Goal: Information Seeking & Learning: Stay updated

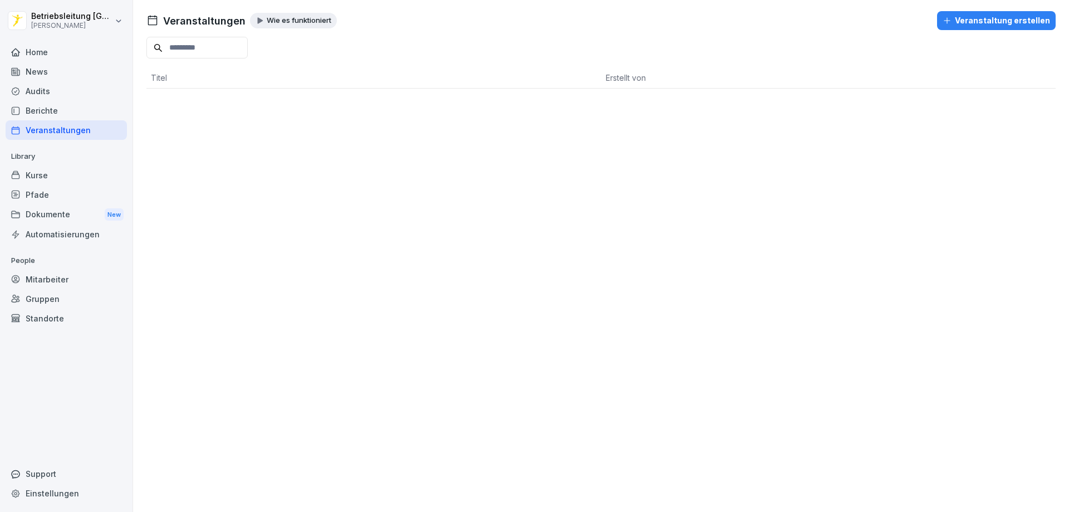
click at [46, 71] on div "News" at bounding box center [66, 71] width 121 height 19
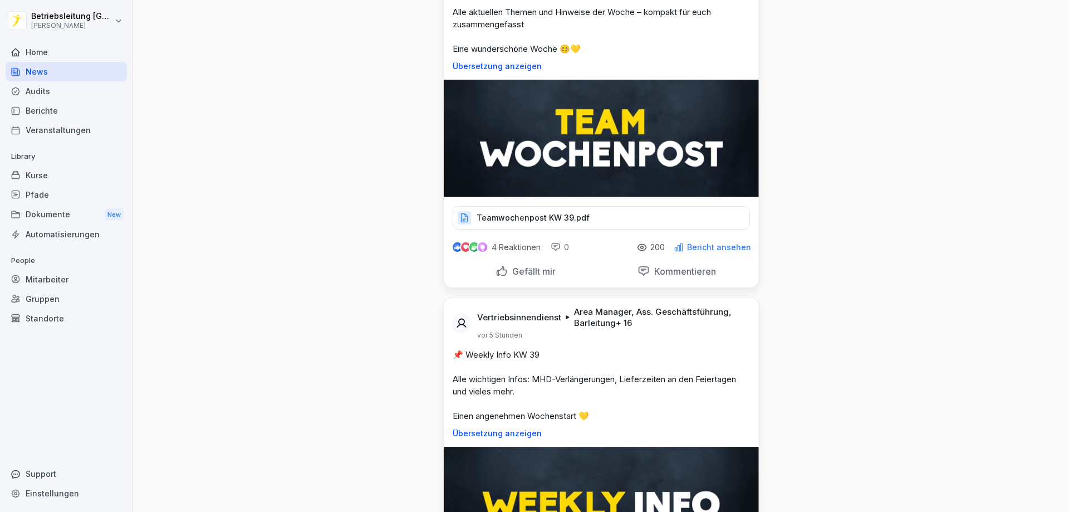
scroll to position [111, 0]
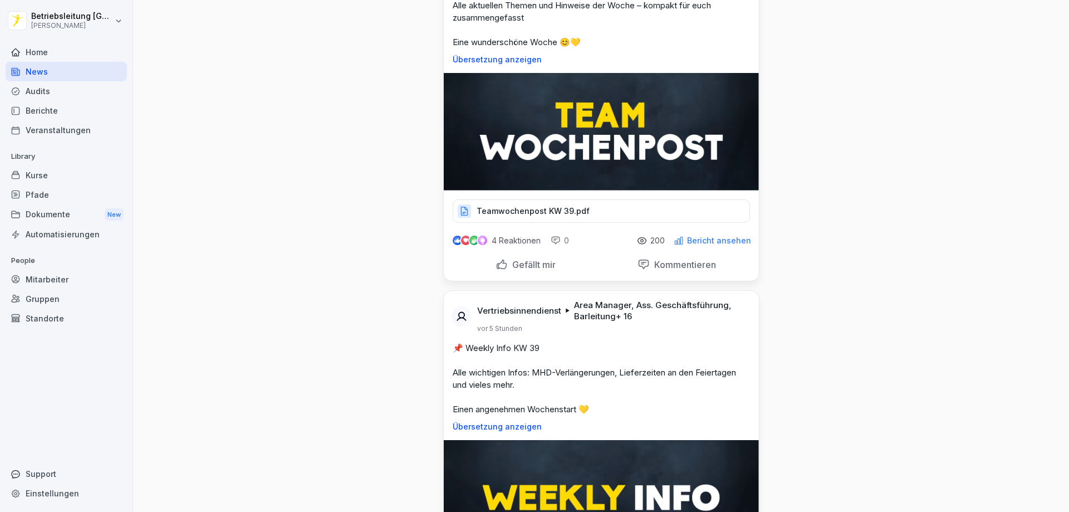
click at [550, 209] on p "Teamwochenpost KW 39.pdf" at bounding box center [533, 210] width 113 height 11
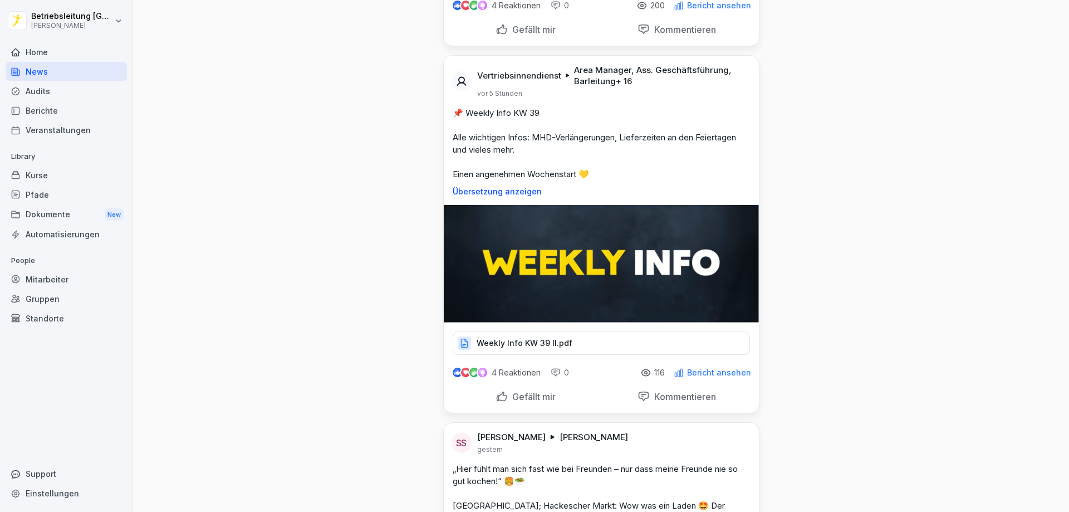
scroll to position [390, 0]
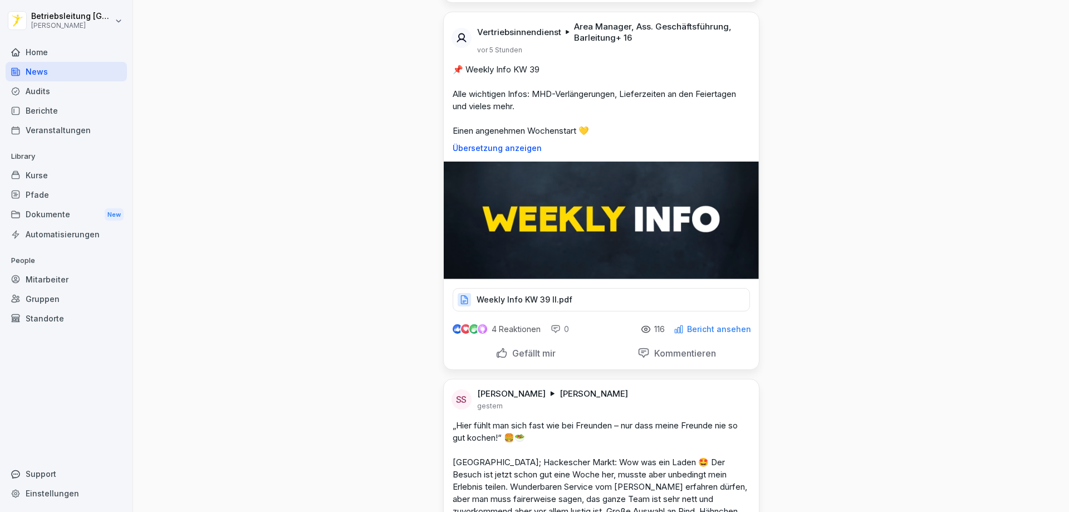
click at [527, 296] on p "Weekly Info KW 39 II.pdf" at bounding box center [525, 299] width 96 height 11
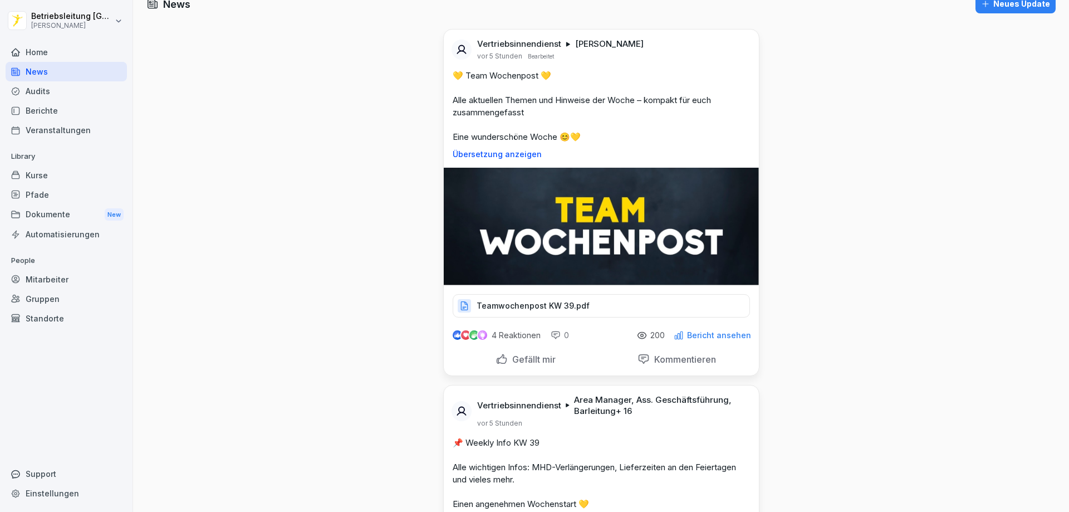
scroll to position [0, 0]
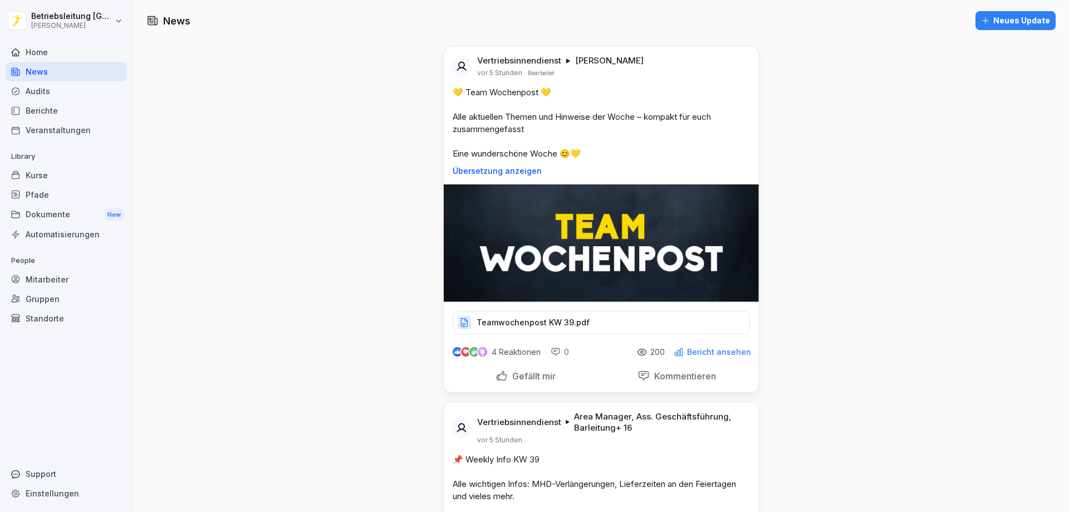
click at [561, 325] on p "Teamwochenpost KW 39.pdf" at bounding box center [533, 322] width 113 height 11
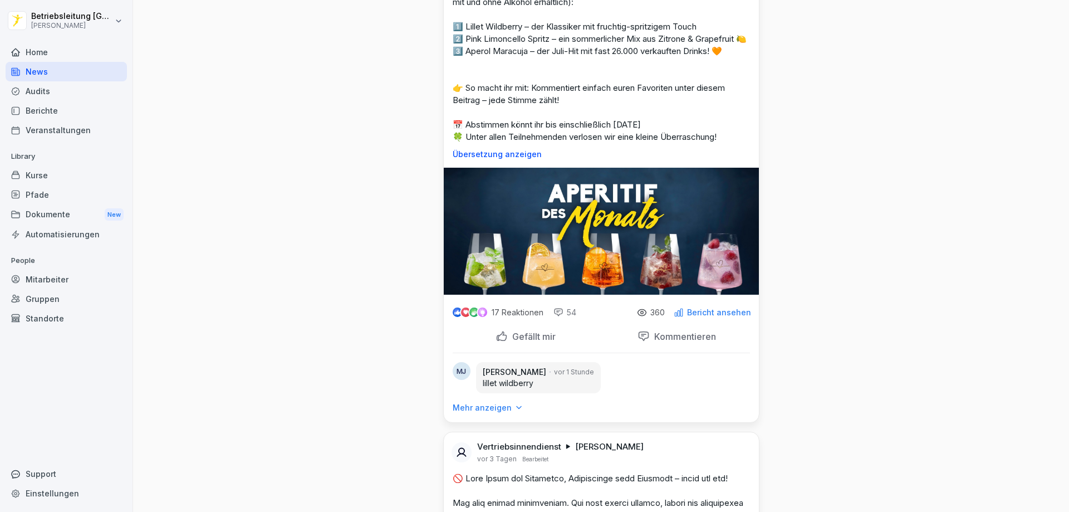
scroll to position [1225, 0]
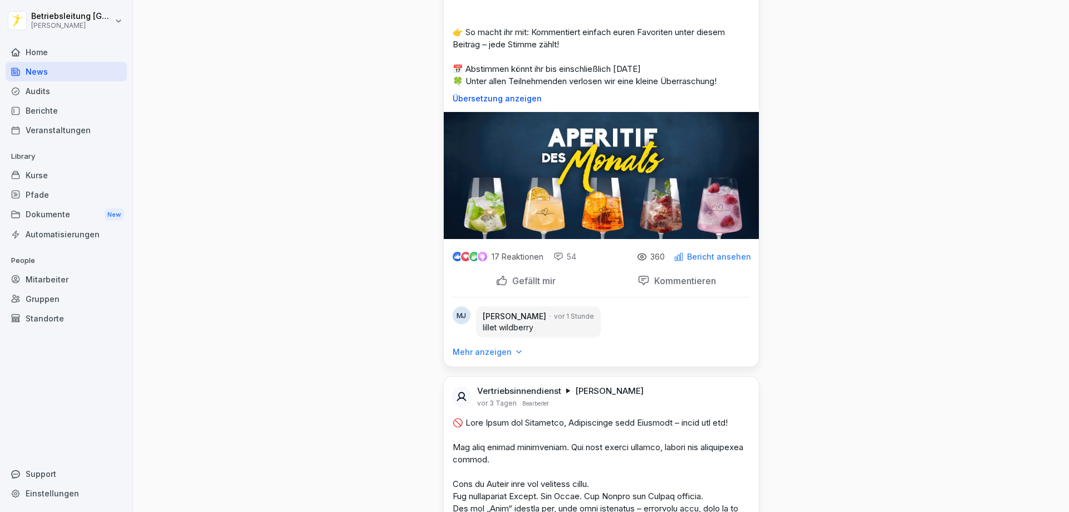
click at [699, 261] on p "Bericht ansehen" at bounding box center [719, 256] width 64 height 9
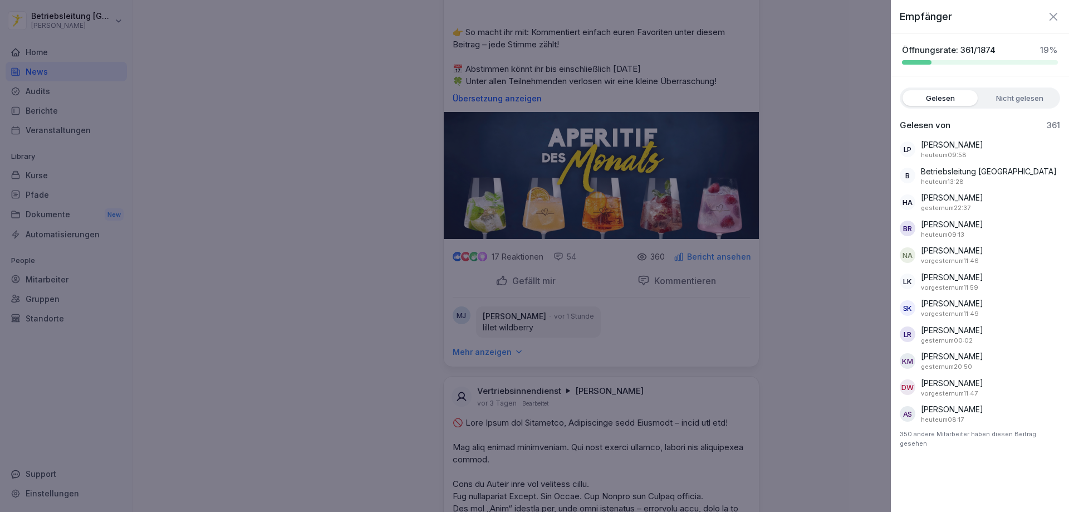
drag, startPoint x: 1046, startPoint y: 21, endPoint x: 1053, endPoint y: 18, distance: 8.3
click at [1050, 19] on div "Empfänger" at bounding box center [980, 12] width 178 height 24
click at [1054, 18] on icon "button" at bounding box center [1053, 16] width 13 height 13
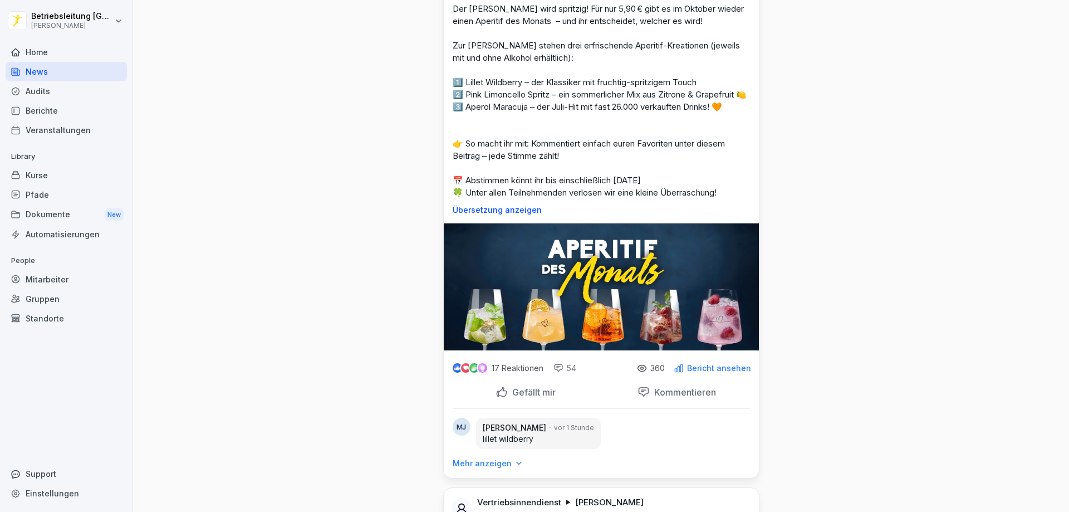
scroll to position [1058, 0]
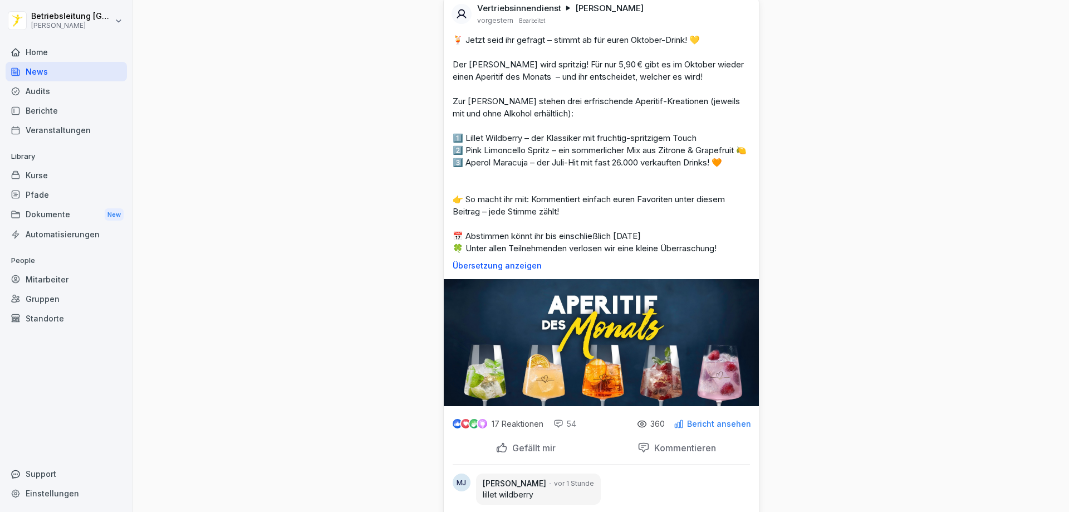
click at [599, 247] on p "🍹 Jetzt seid ihr gefragt – stimmt ab für euren Oktober-Drink! 💛 Der [PERSON_NAM…" at bounding box center [601, 144] width 297 height 220
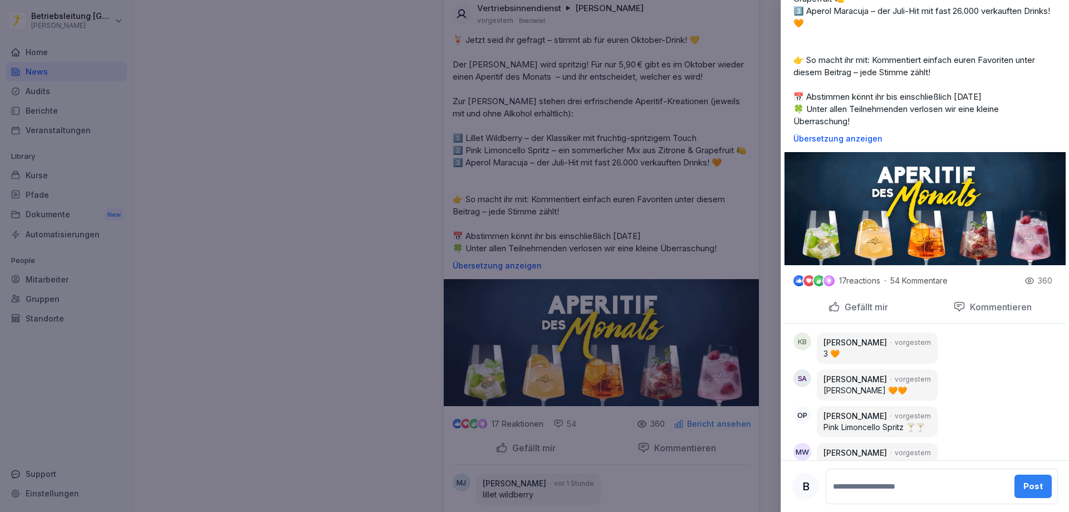
scroll to position [0, 0]
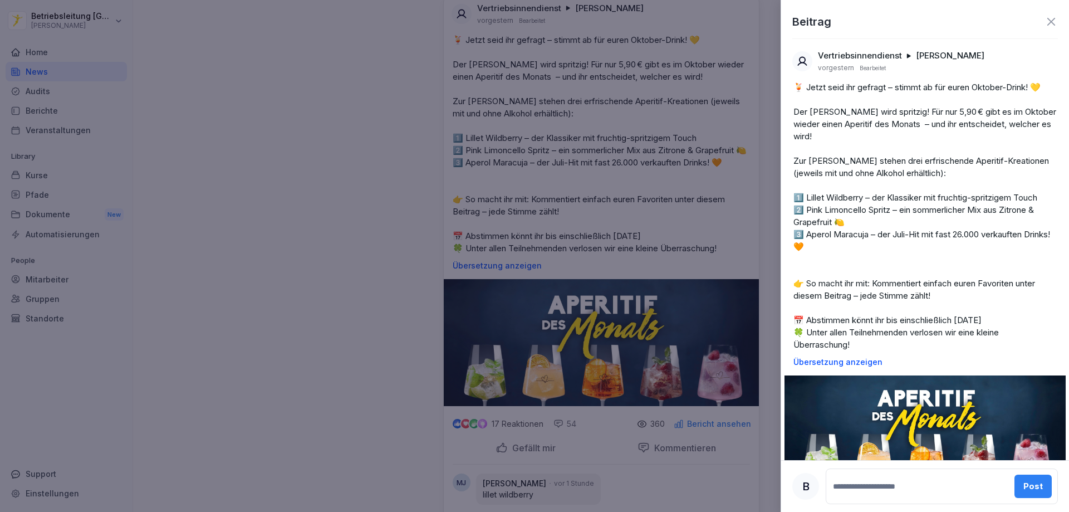
click at [1045, 21] on icon at bounding box center [1051, 21] width 13 height 13
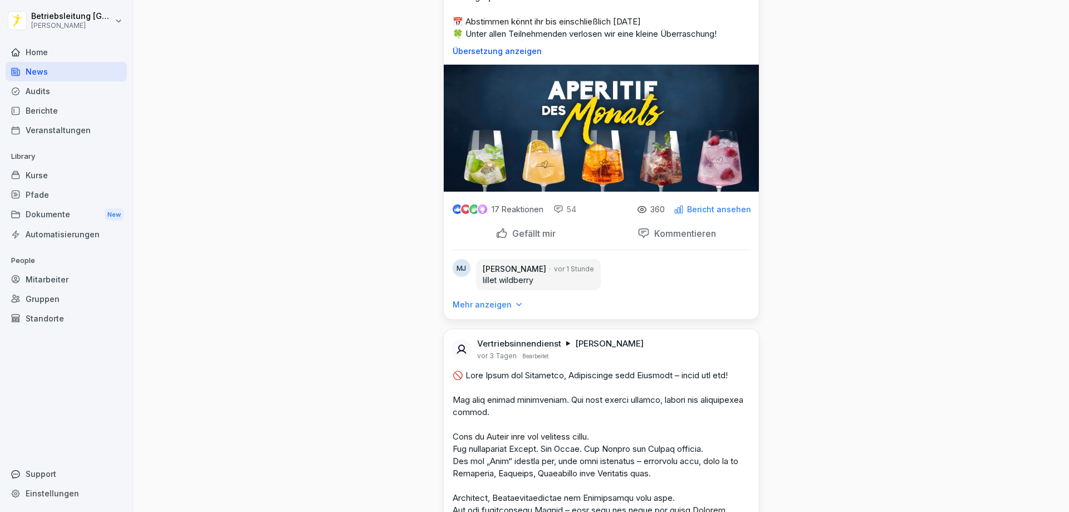
scroll to position [1281, 0]
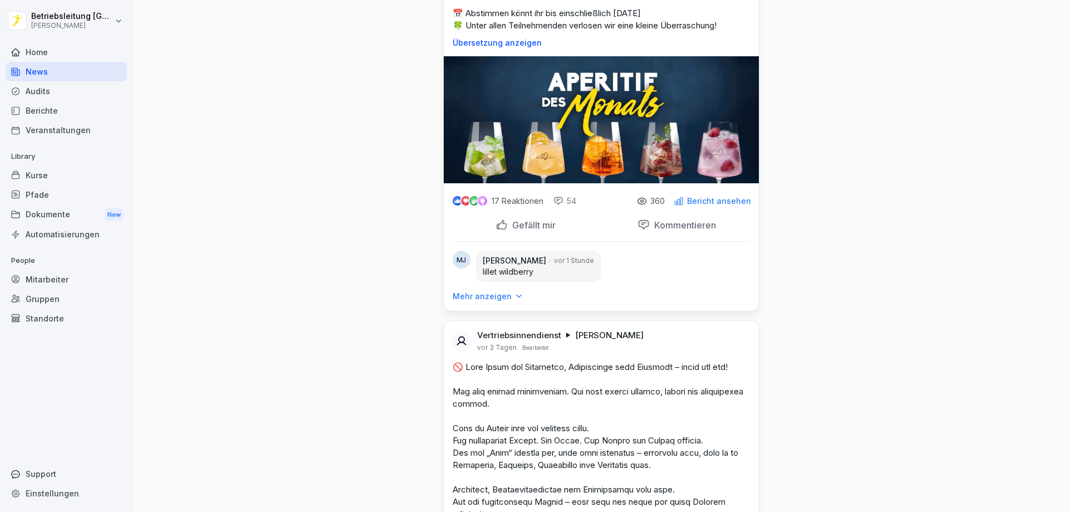
click at [499, 231] on div "Gefällt mir" at bounding box center [526, 225] width 60 height 12
click at [650, 231] on p "Kommentieren" at bounding box center [683, 224] width 66 height 11
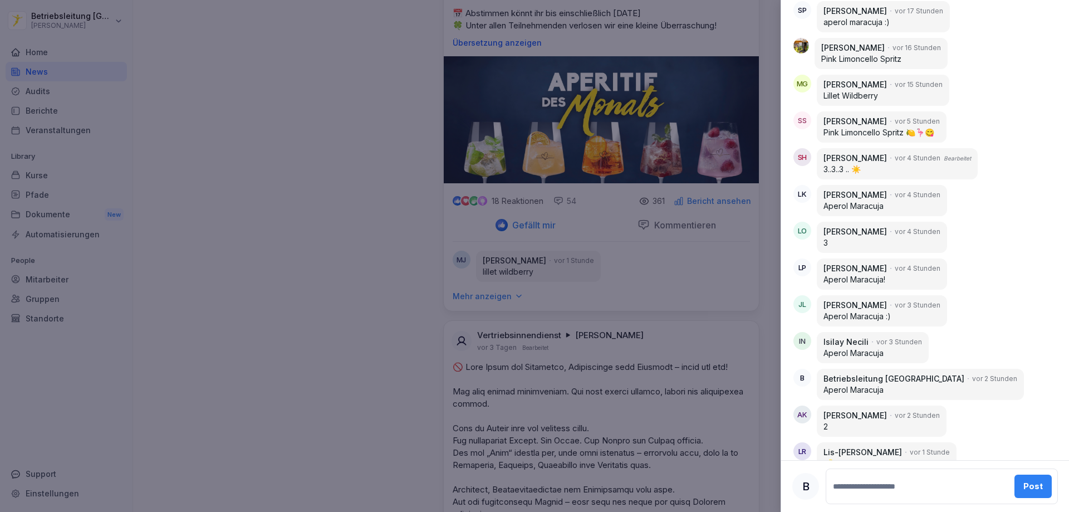
scroll to position [1814, 0]
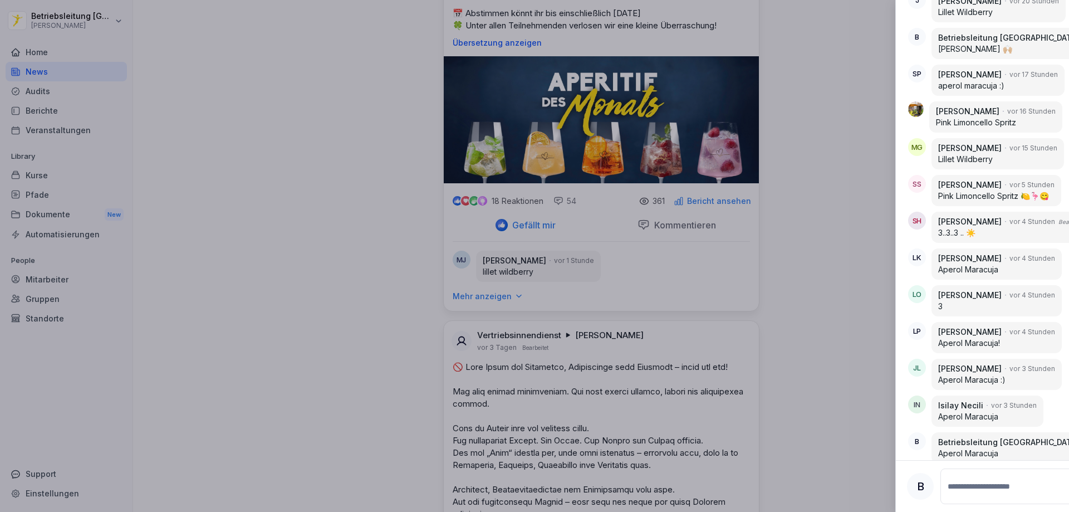
click at [629, 248] on div at bounding box center [534, 256] width 1069 height 512
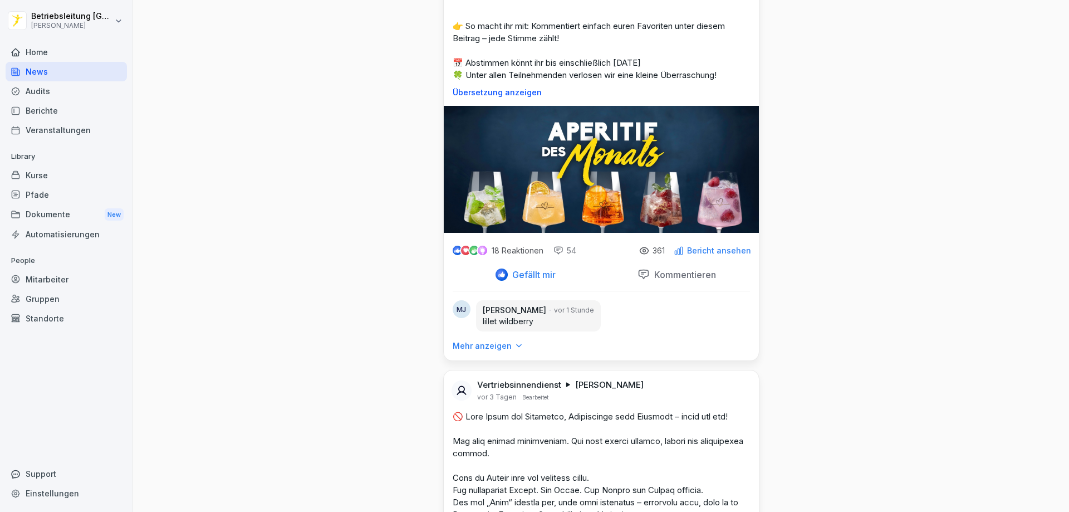
scroll to position [1281, 0]
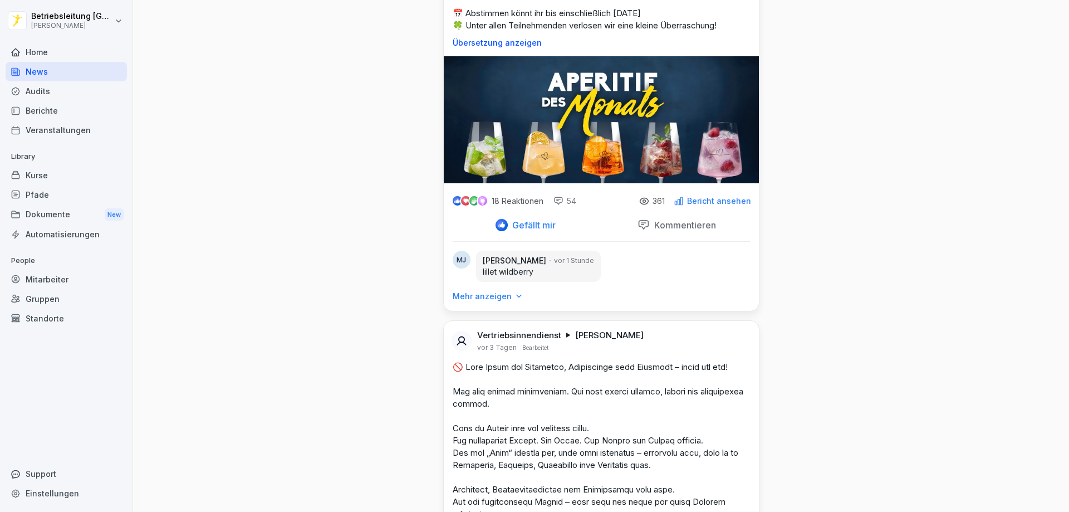
click at [651, 231] on p "Kommentieren" at bounding box center [683, 224] width 66 height 11
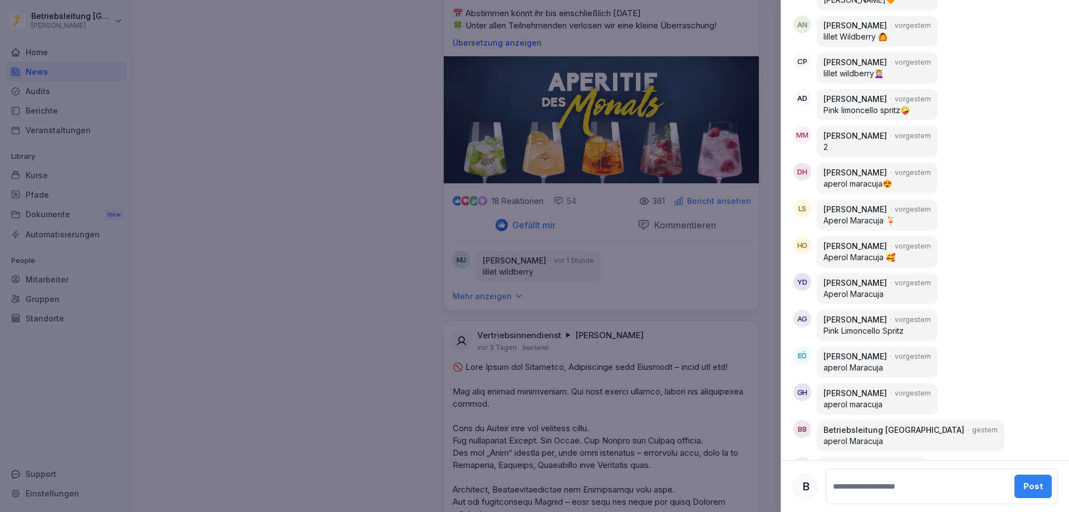
scroll to position [835, 0]
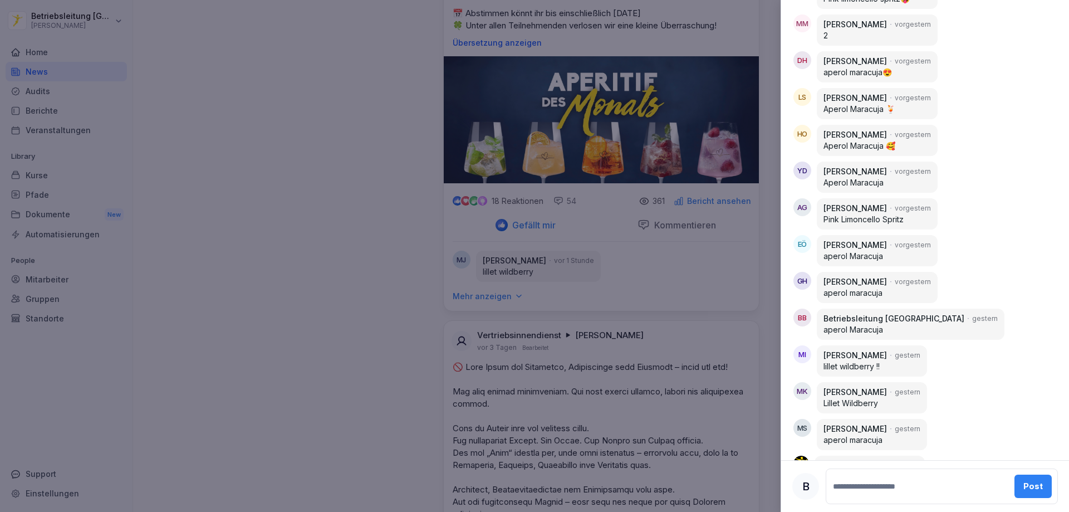
click at [1042, 27] on div "MM [PERSON_NAME] [DATE] 2" at bounding box center [924, 29] width 263 height 31
click at [507, 47] on div at bounding box center [534, 256] width 1069 height 512
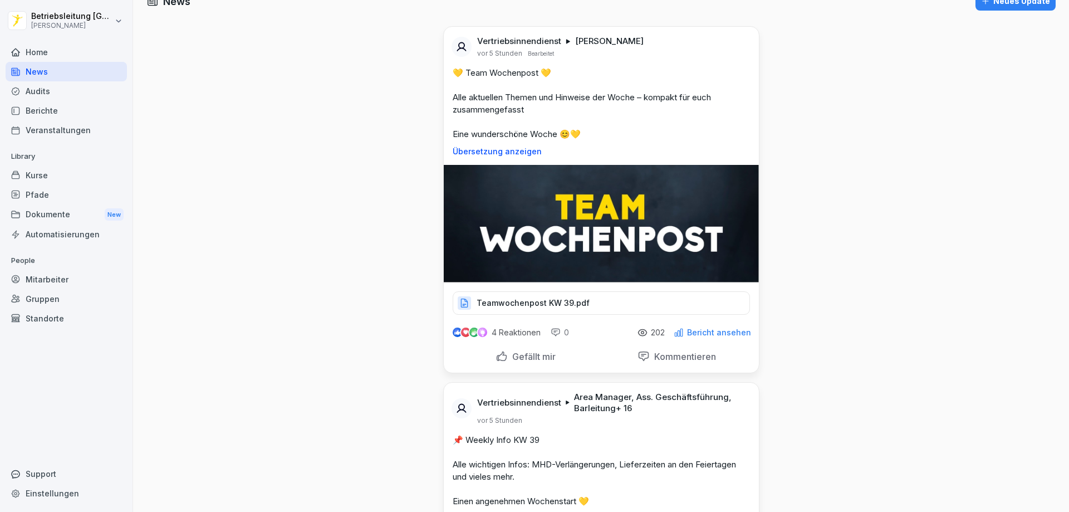
scroll to position [0, 0]
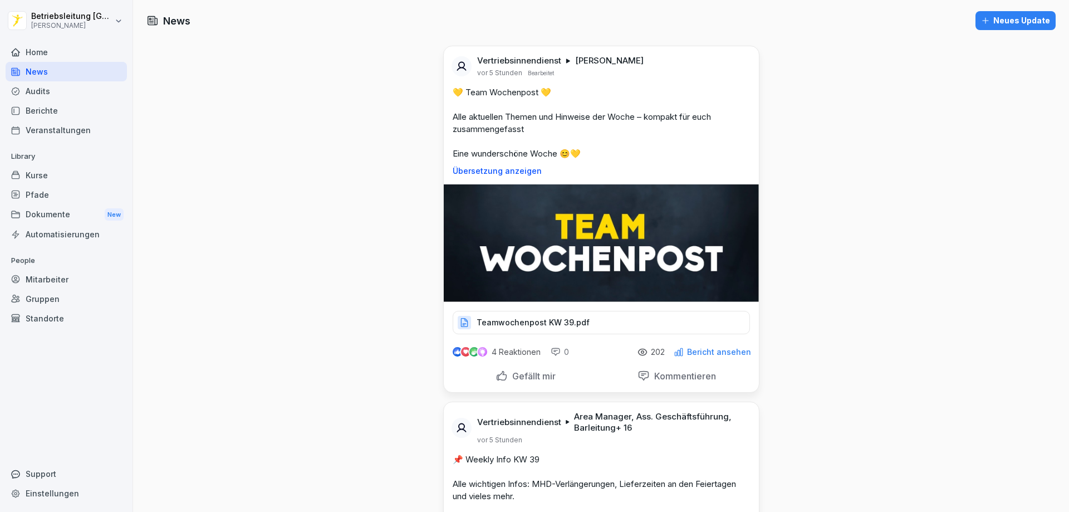
click at [579, 320] on p "Teamwochenpost KW 39.pdf" at bounding box center [533, 322] width 113 height 11
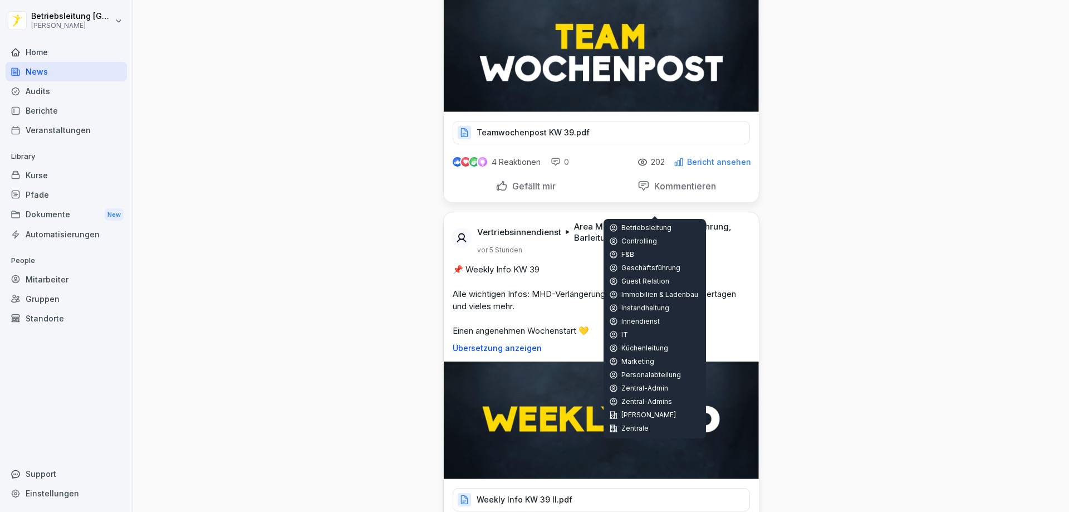
scroll to position [223, 0]
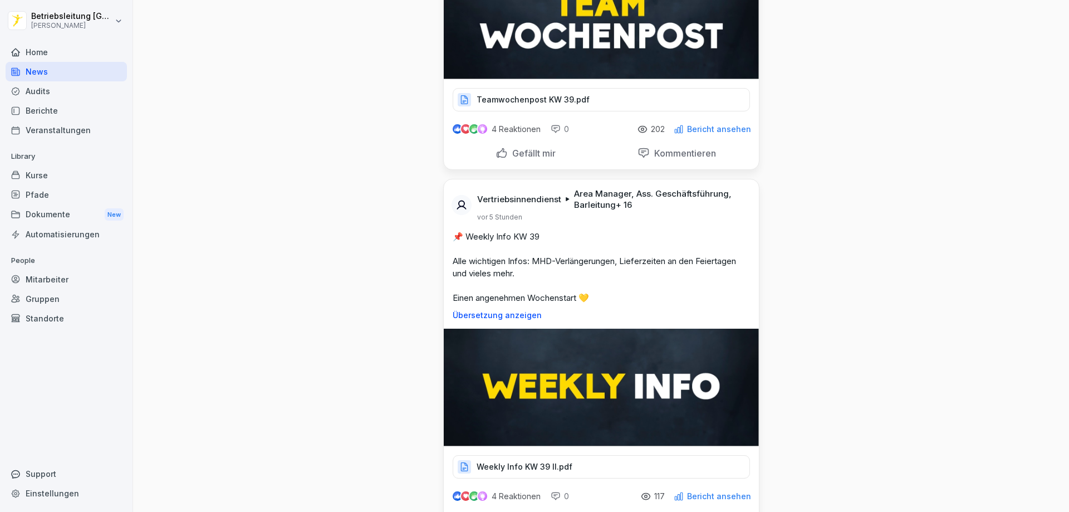
click at [571, 465] on div "Weekly Info KW 39 II.pdf" at bounding box center [601, 466] width 297 height 23
click at [54, 211] on div "Dokumente New" at bounding box center [66, 214] width 121 height 21
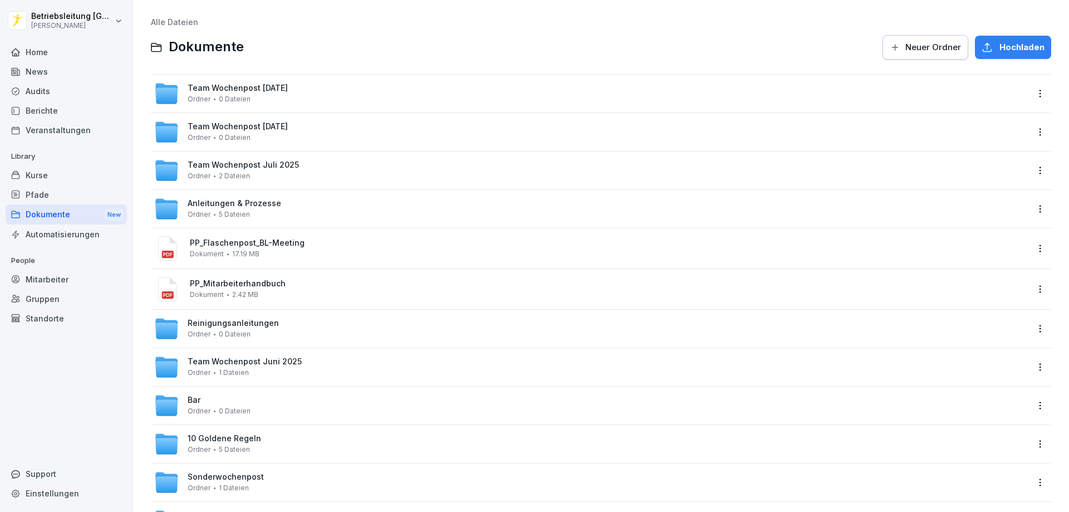
click at [277, 97] on div "Team Wochenpost [DATE] Ordner 0 Dateien" at bounding box center [238, 93] width 100 height 19
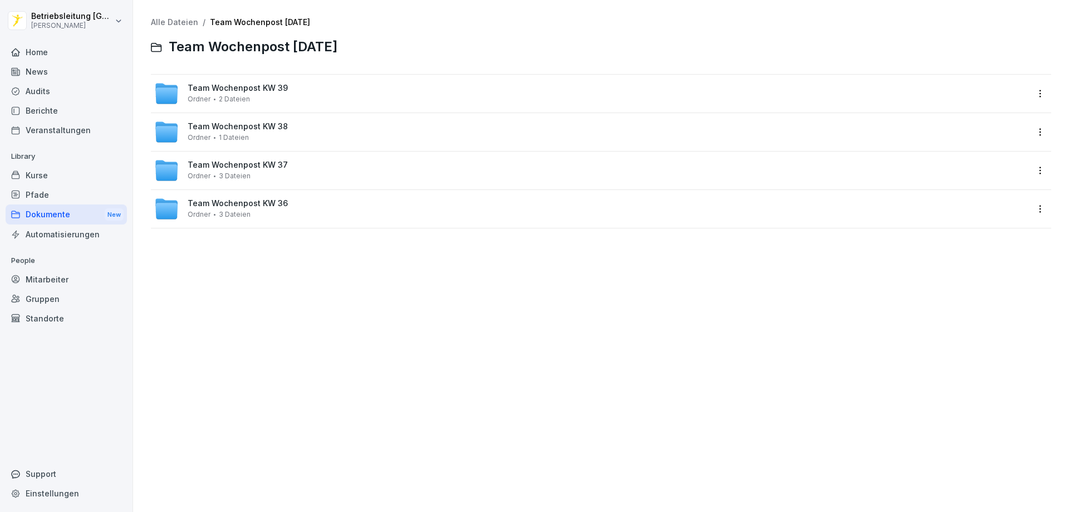
click at [244, 90] on span "Team Wochenpost KW 39" at bounding box center [238, 88] width 100 height 9
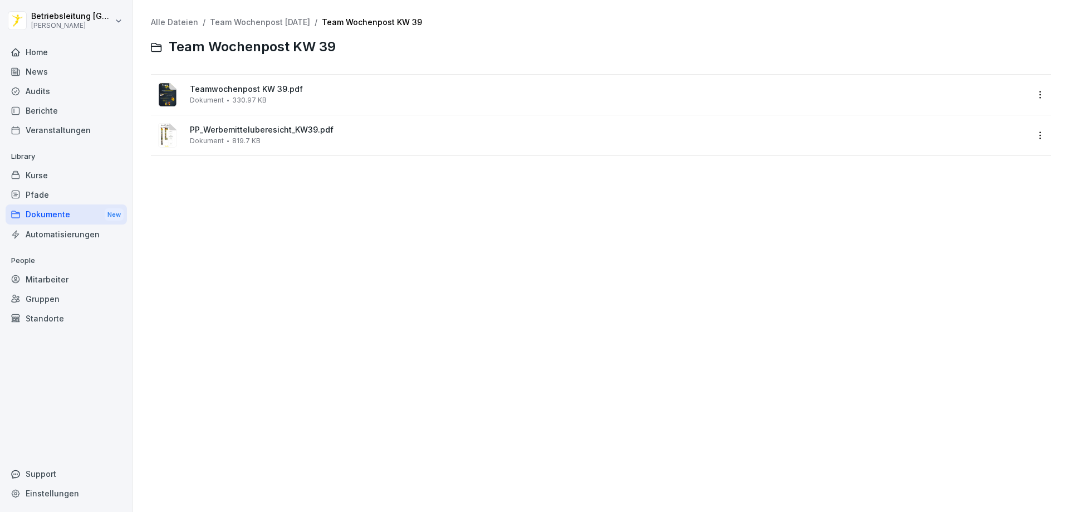
click at [247, 93] on span "Teamwochenpost KW 39.pdf" at bounding box center [609, 89] width 838 height 9
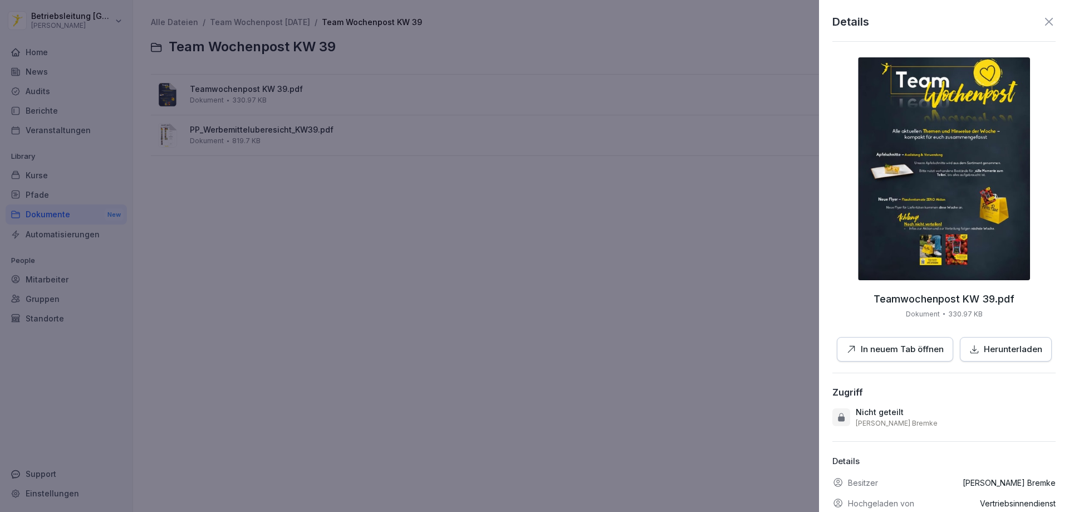
click at [919, 353] on p "In neuem Tab öffnen" at bounding box center [902, 349] width 83 height 13
click at [1042, 15] on icon at bounding box center [1048, 21] width 13 height 13
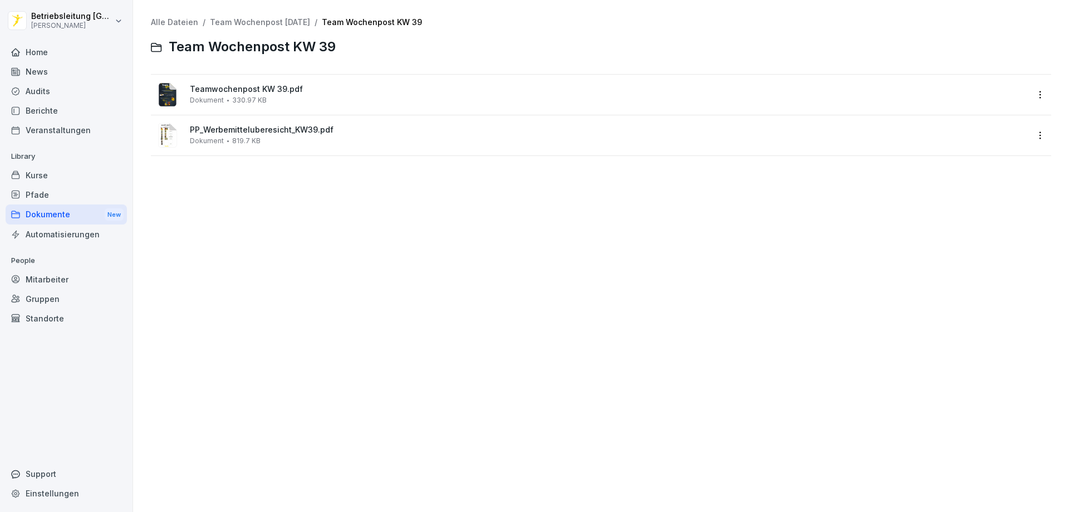
click at [47, 67] on div "News" at bounding box center [66, 71] width 121 height 19
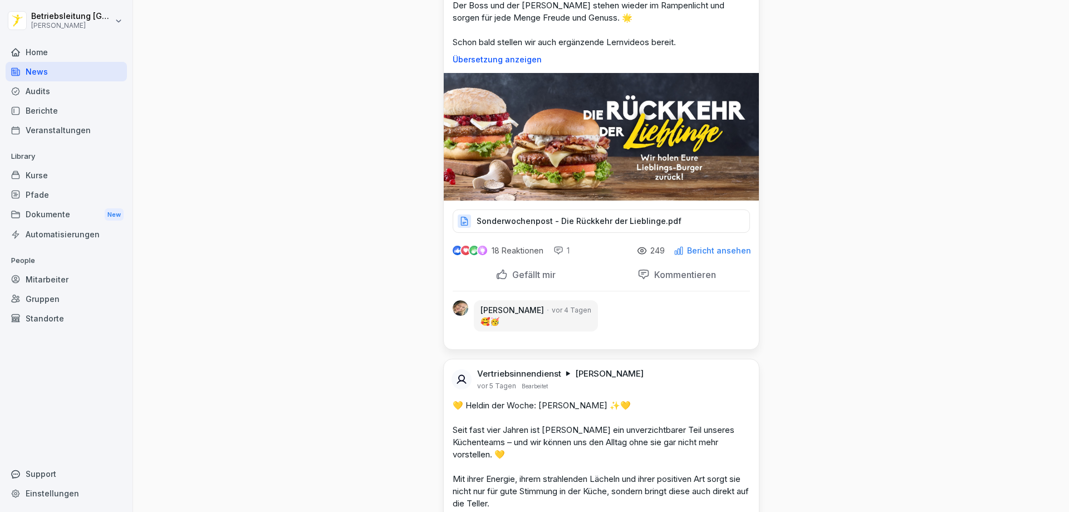
scroll to position [3007, 0]
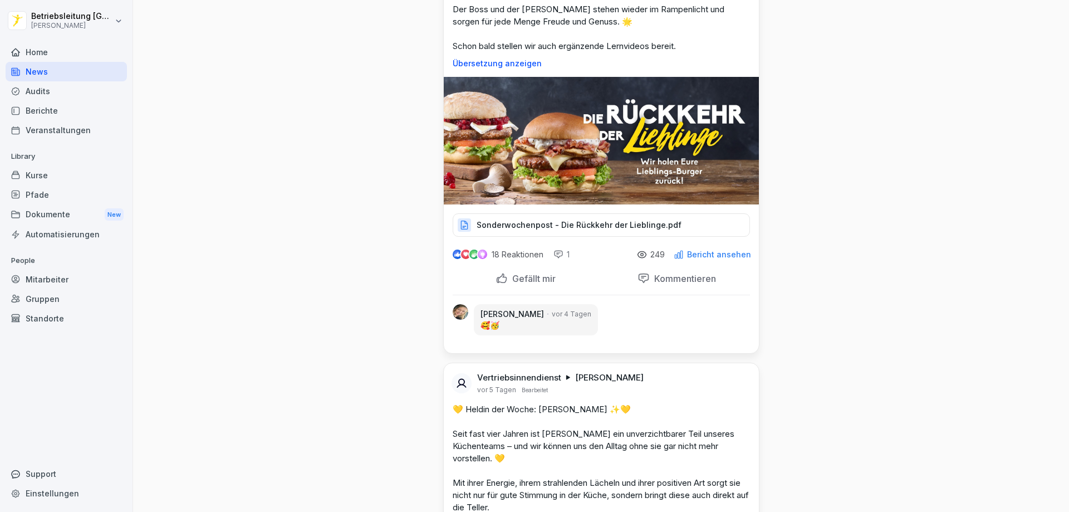
click at [587, 226] on p "Sonderwochenpost - Die Rückkehr der Lieblinge.pdf" at bounding box center [579, 224] width 205 height 11
click at [563, 217] on div "Sonderwochenpost - Die Rückkehr der Lieblinge.pdf" at bounding box center [601, 224] width 297 height 23
click at [586, 224] on p "Sonderwochenpost - Die Rückkehr der Lieblinge.pdf" at bounding box center [579, 224] width 205 height 11
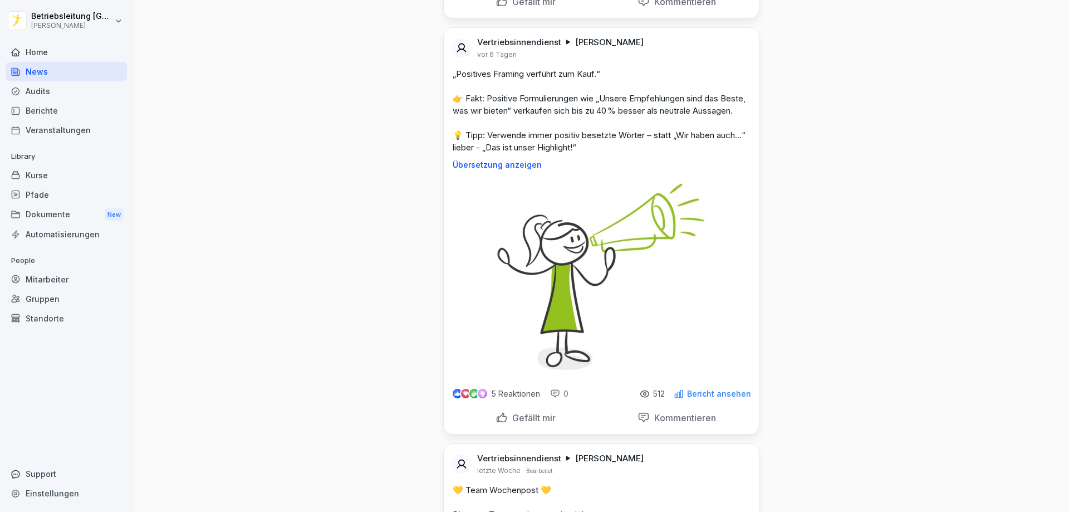
scroll to position [4232, 0]
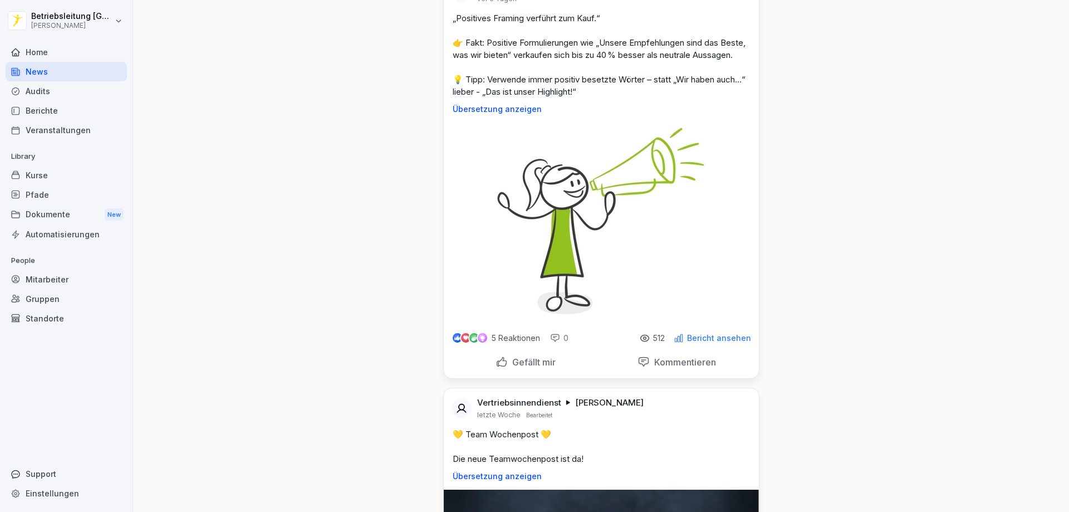
click at [501, 114] on p "Übersetzung anzeigen" at bounding box center [601, 109] width 297 height 9
click at [482, 105] on p "Original anzeigen" at bounding box center [601, 109] width 297 height 9
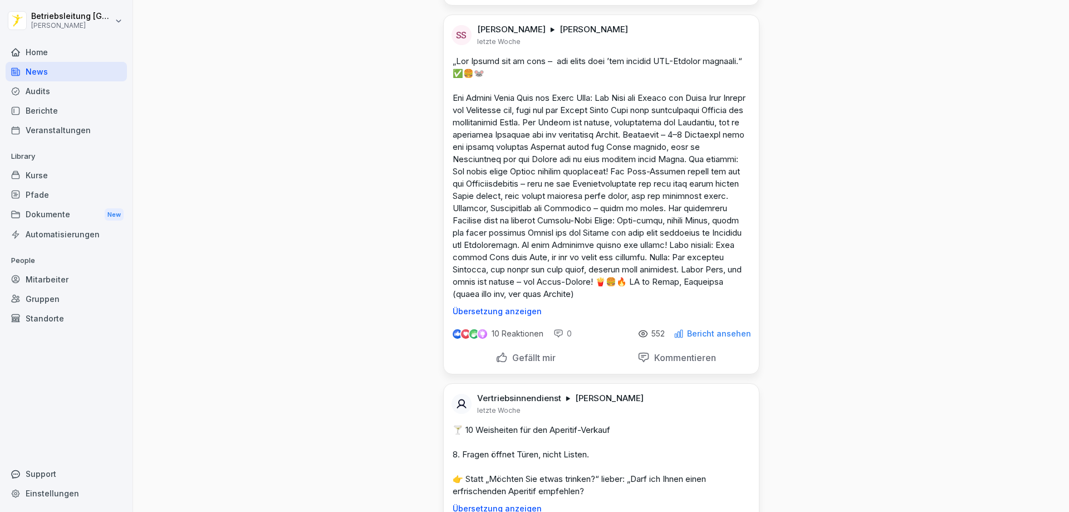
scroll to position [5234, 0]
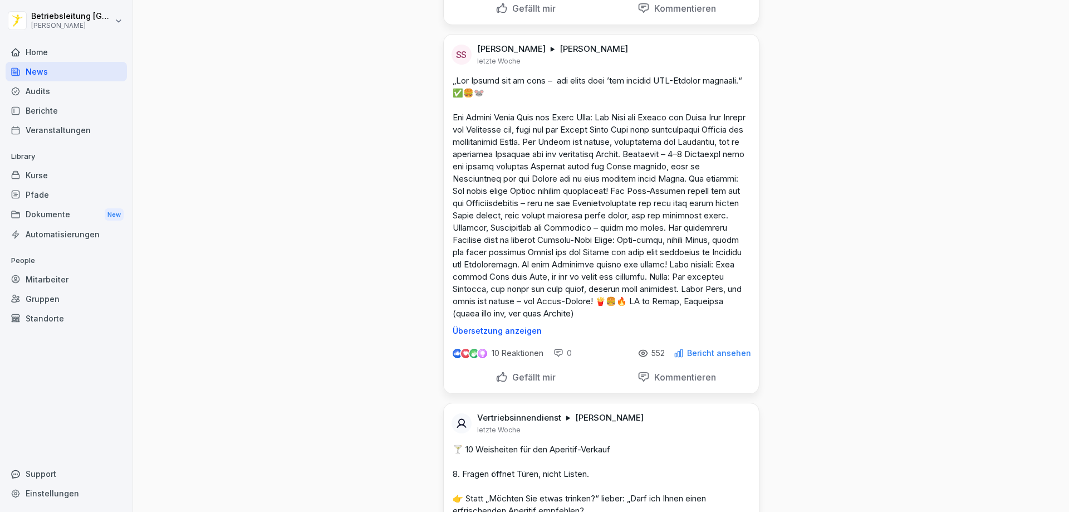
click at [684, 383] on p "Kommentieren" at bounding box center [683, 376] width 66 height 11
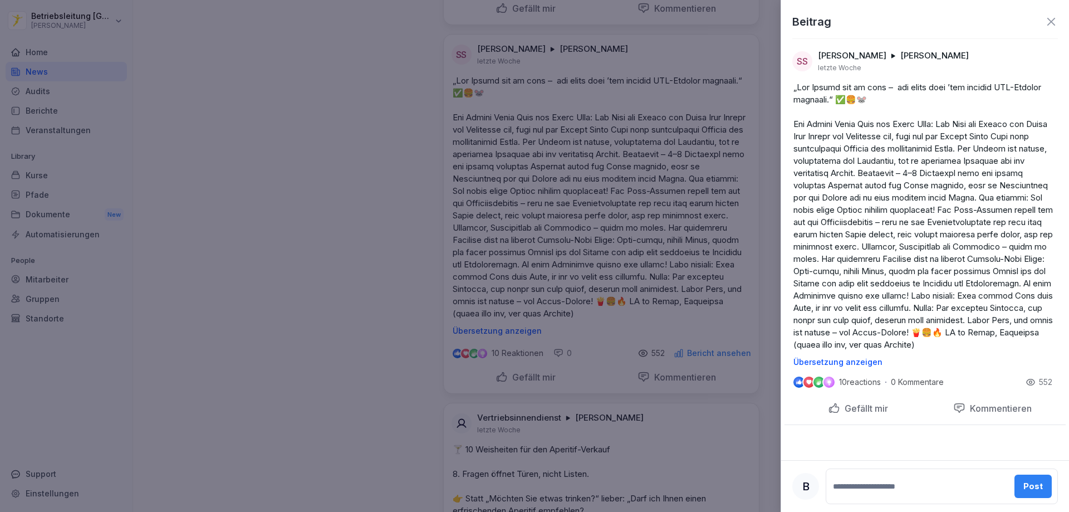
click at [1054, 19] on icon at bounding box center [1051, 22] width 8 height 8
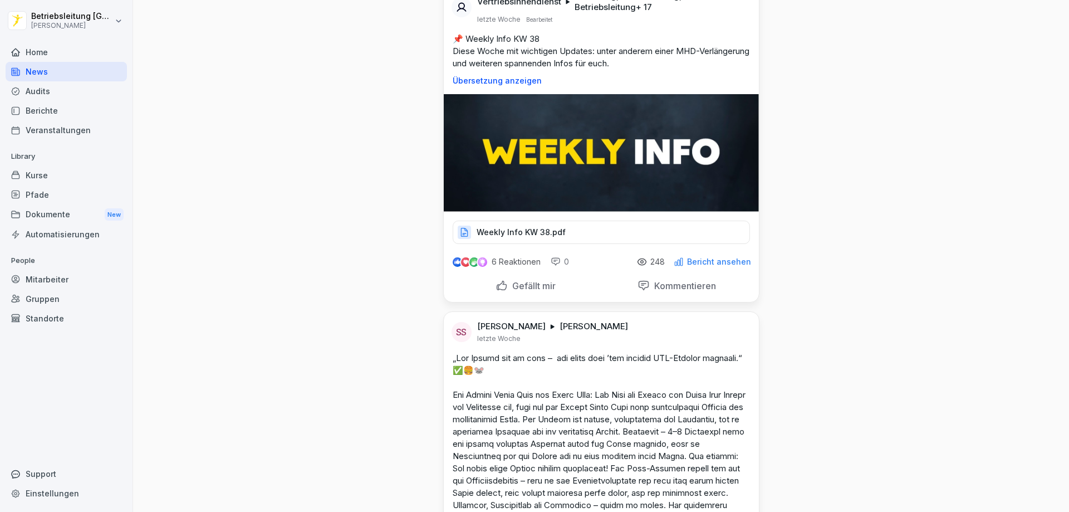
scroll to position [4956, 0]
